Goal: Task Accomplishment & Management: Manage account settings

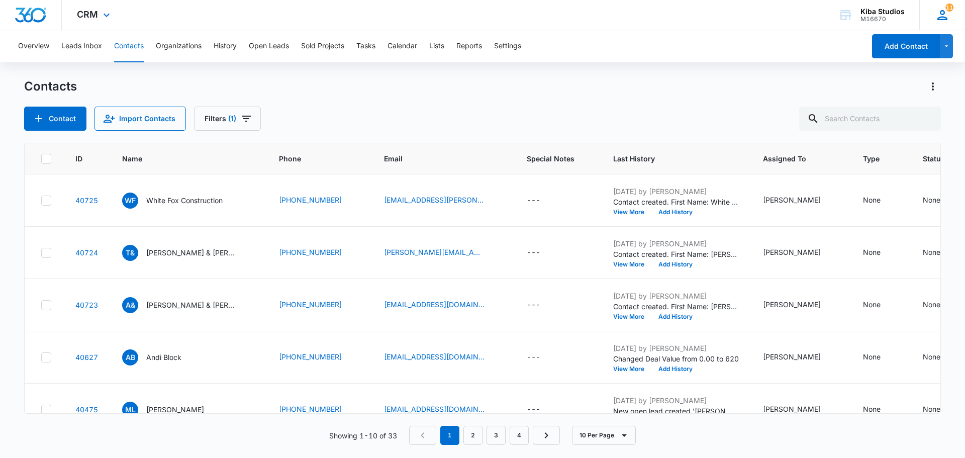
click at [958, 17] on div "11 OM [PERSON_NAME] [PERSON_NAME][EMAIL_ADDRESS][DOMAIN_NAME] My Profile 11 Not…" at bounding box center [942, 15] width 46 height 30
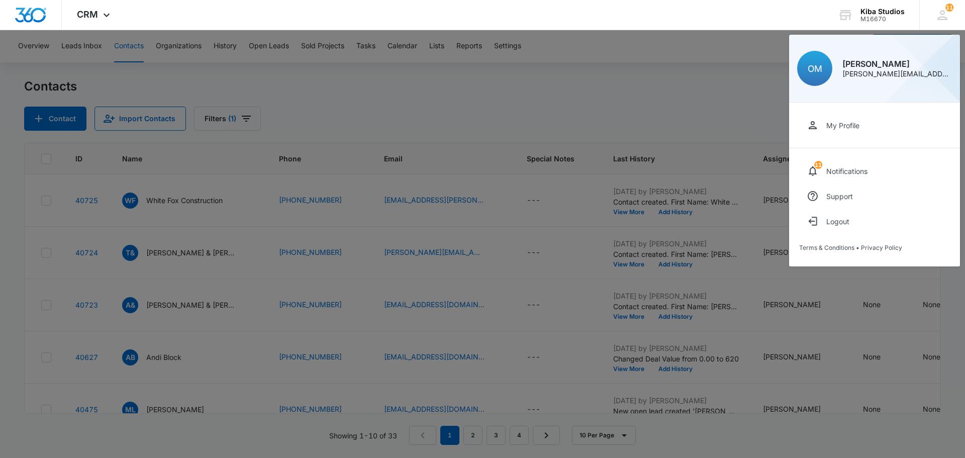
drag, startPoint x: 827, startPoint y: 129, endPoint x: 564, endPoint y: 140, distance: 263.5
click at [828, 129] on div "My Profile" at bounding box center [842, 125] width 33 height 9
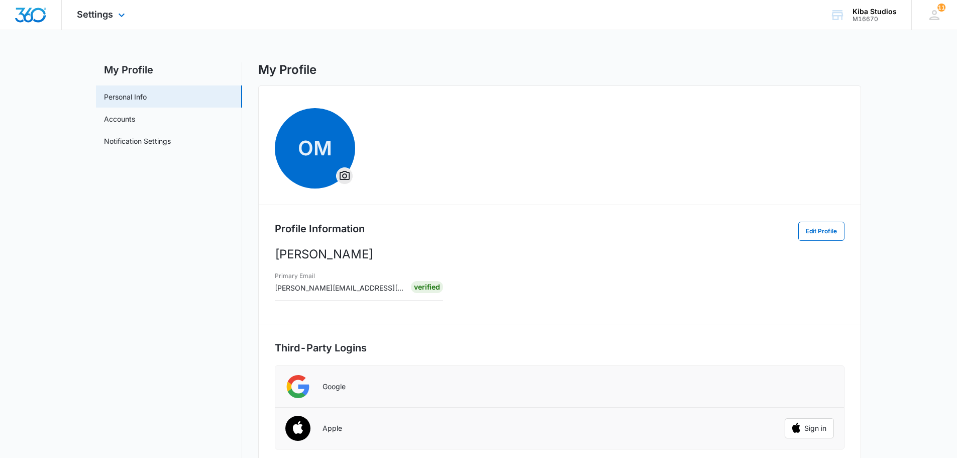
click at [24, 13] on img "Dashboard" at bounding box center [31, 15] width 32 height 15
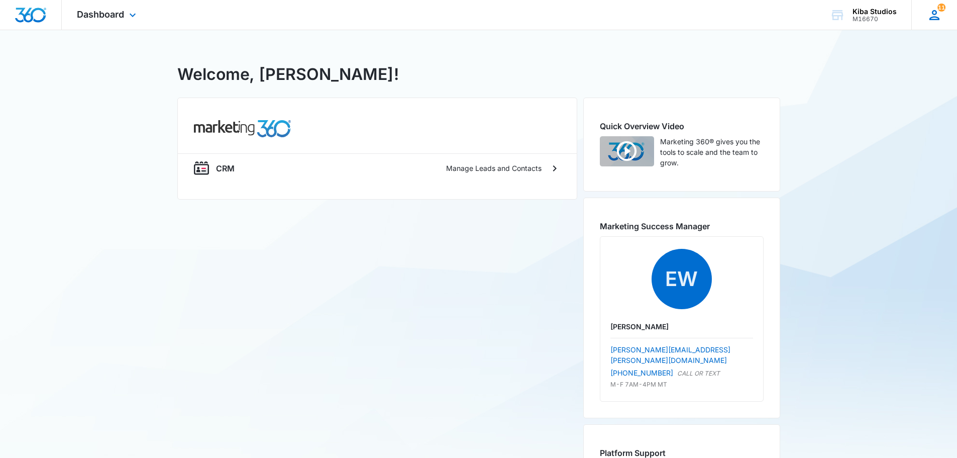
click at [923, 21] on div "11 OM [PERSON_NAME] [PERSON_NAME][EMAIL_ADDRESS][DOMAIN_NAME] My Profile 11 Not…" at bounding box center [934, 15] width 46 height 30
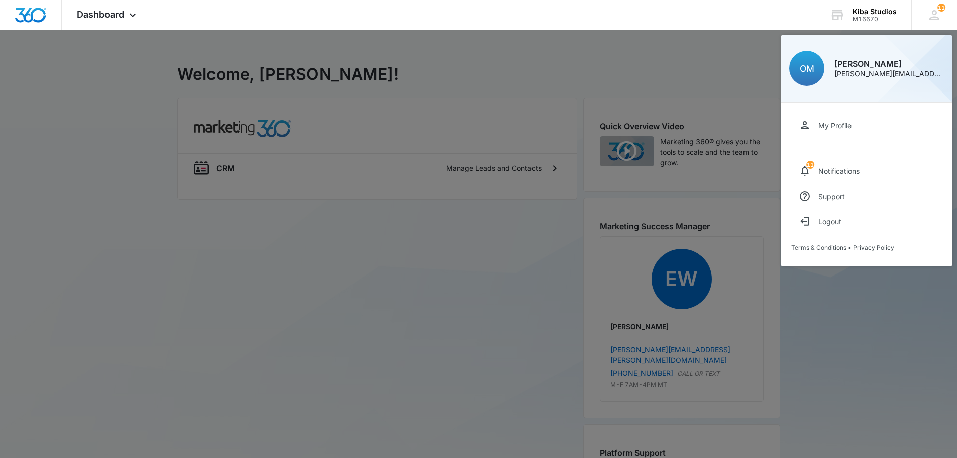
click at [856, 127] on link "My Profile" at bounding box center [866, 125] width 151 height 25
